Goal: Task Accomplishment & Management: Use online tool/utility

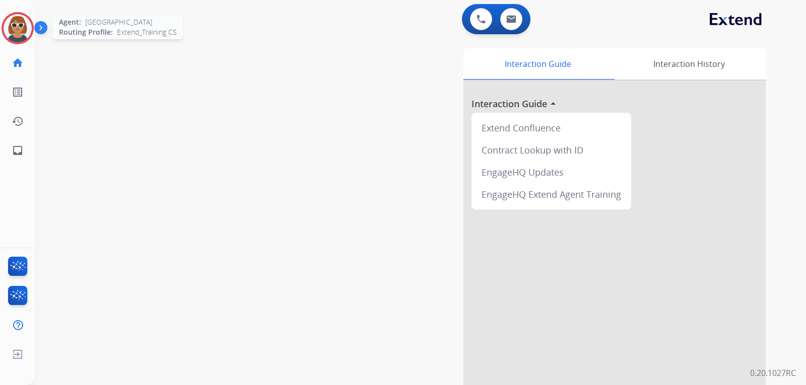
click at [15, 27] on img at bounding box center [18, 28] width 28 height 28
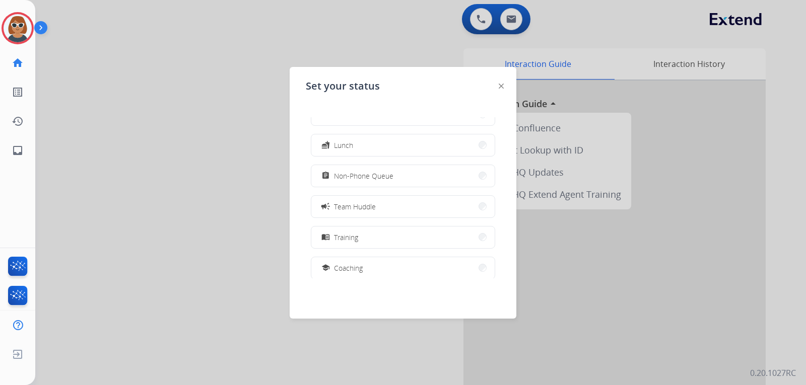
scroll to position [151, 0]
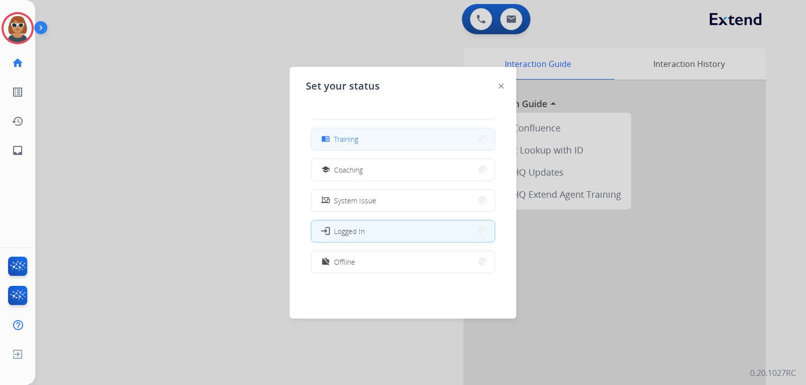
click at [364, 137] on button "menu_book Training" at bounding box center [402, 139] width 183 height 22
